Goal: Find specific page/section: Find specific page/section

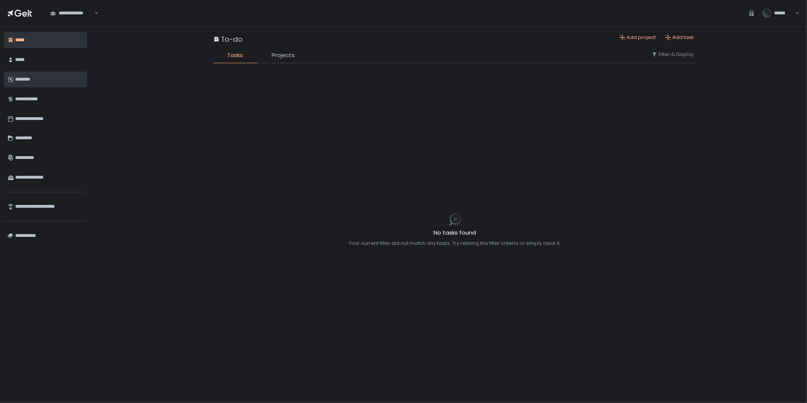
click at [33, 76] on div "********" at bounding box center [49, 79] width 68 height 13
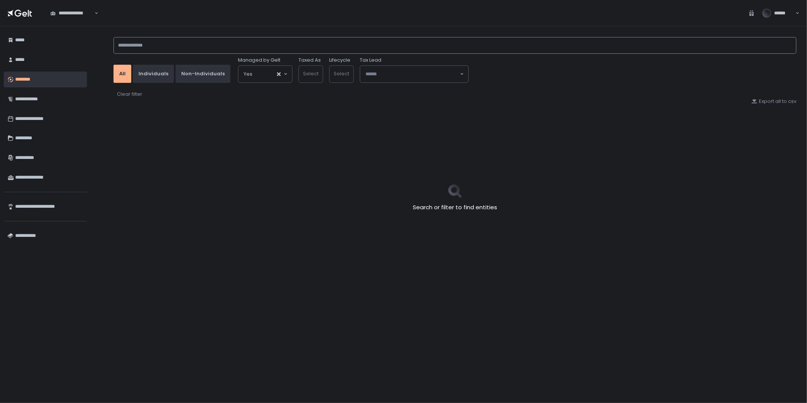
click at [263, 42] on input at bounding box center [455, 45] width 683 height 17
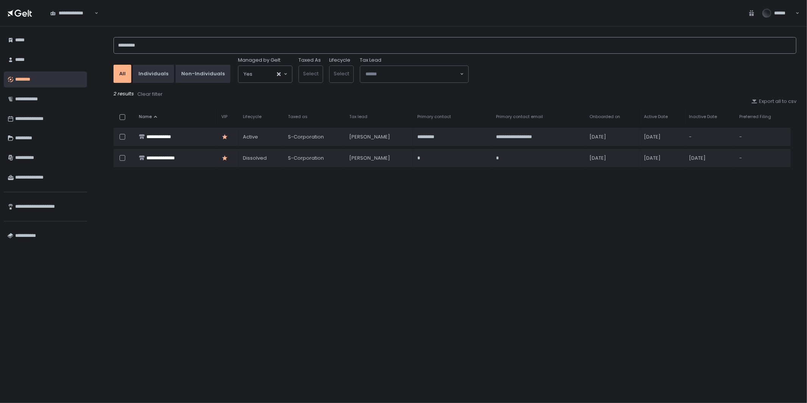
type input "*********"
